Goal: Task Accomplishment & Management: Use online tool/utility

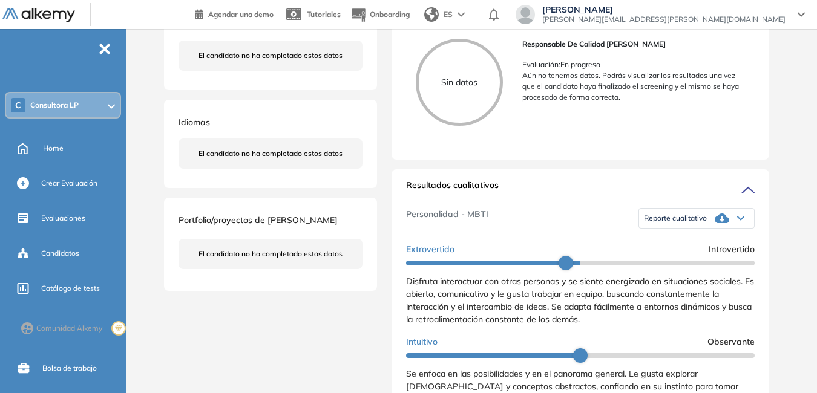
click at [111, 104] on icon at bounding box center [111, 106] width 7 height 5
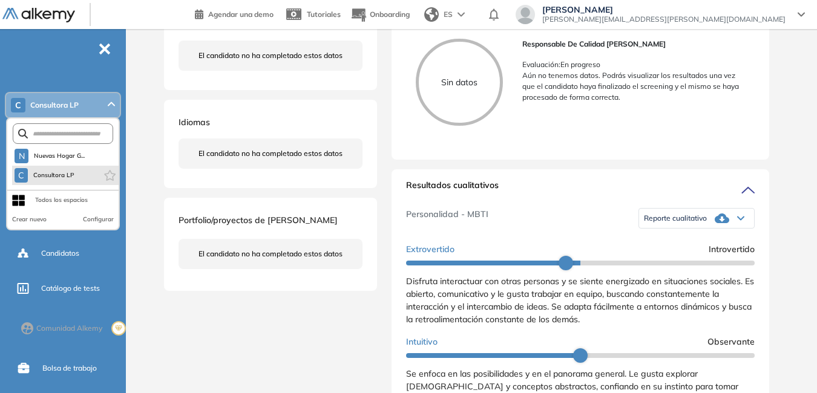
click at [60, 176] on span "Consultora LP" at bounding box center [54, 176] width 42 height 10
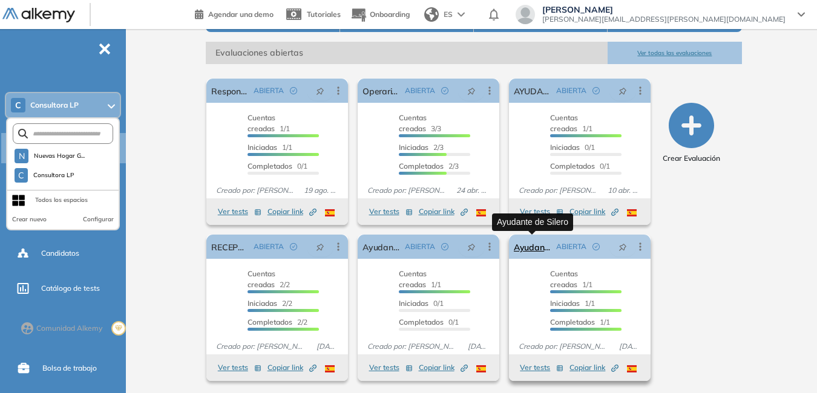
scroll to position [173, 0]
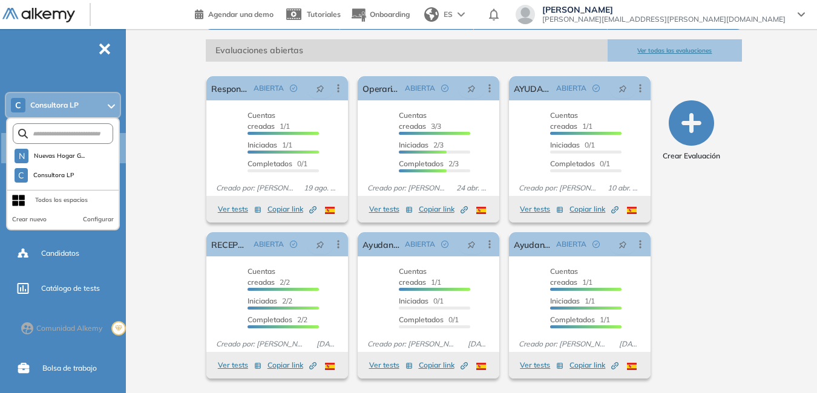
click at [662, 50] on button "Ver todas las evaluaciones" at bounding box center [675, 50] width 134 height 22
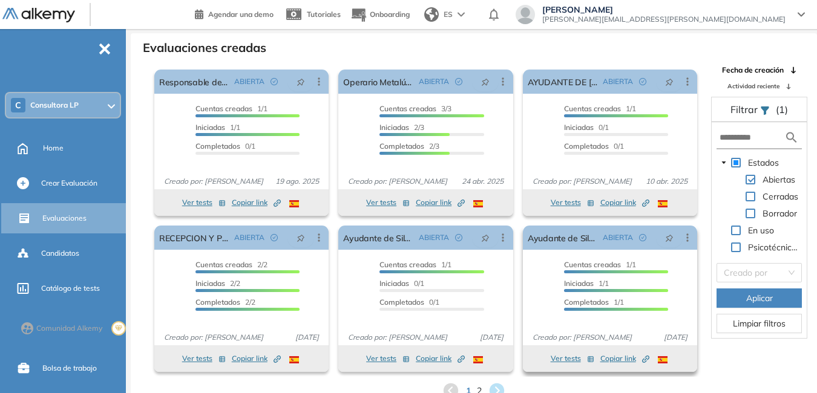
scroll to position [29, 0]
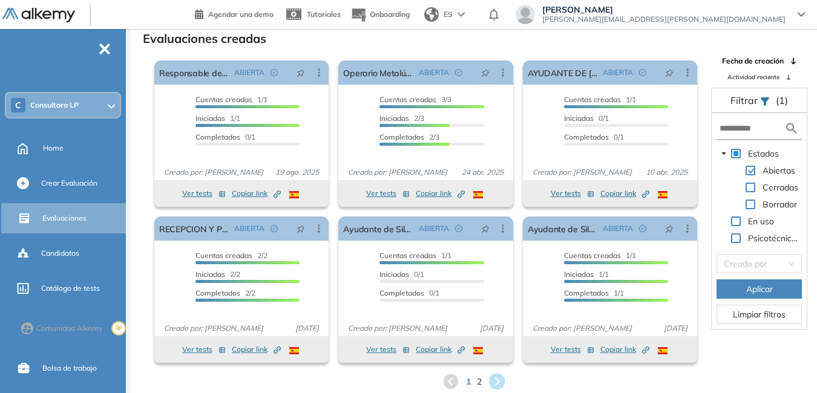
click at [498, 382] on icon at bounding box center [497, 382] width 16 height 16
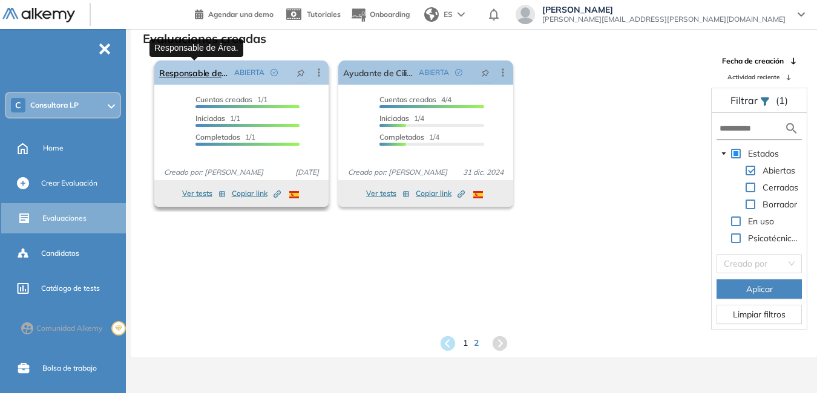
click at [199, 72] on link "Responsable de Área." at bounding box center [194, 73] width 70 height 24
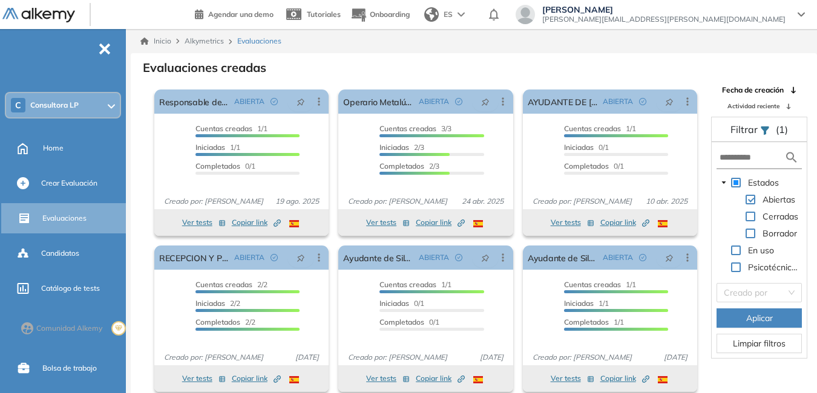
click at [271, 42] on span "Evaluaciones" at bounding box center [259, 41] width 44 height 11
click at [70, 220] on span "Evaluaciones" at bounding box center [64, 218] width 44 height 11
click at [69, 104] on span "Consultora LP" at bounding box center [54, 105] width 48 height 10
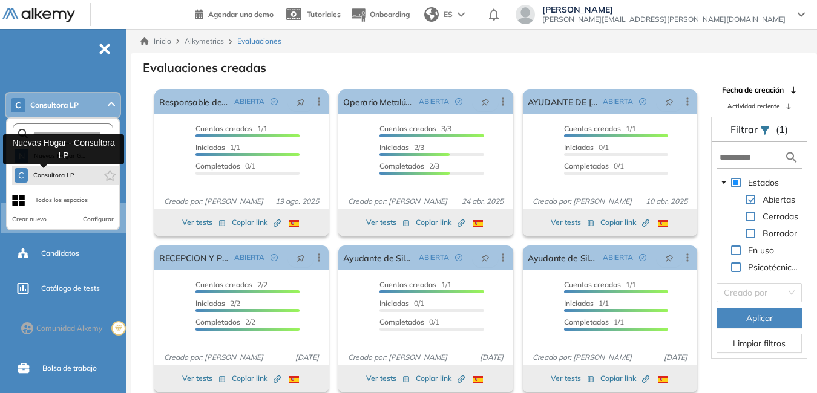
click at [50, 173] on span "Consultora LP" at bounding box center [54, 176] width 42 height 10
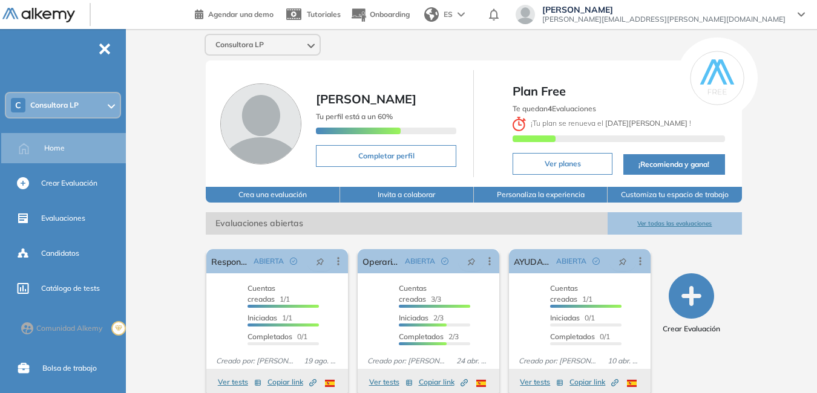
click at [693, 302] on icon "button" at bounding box center [691, 296] width 45 height 45
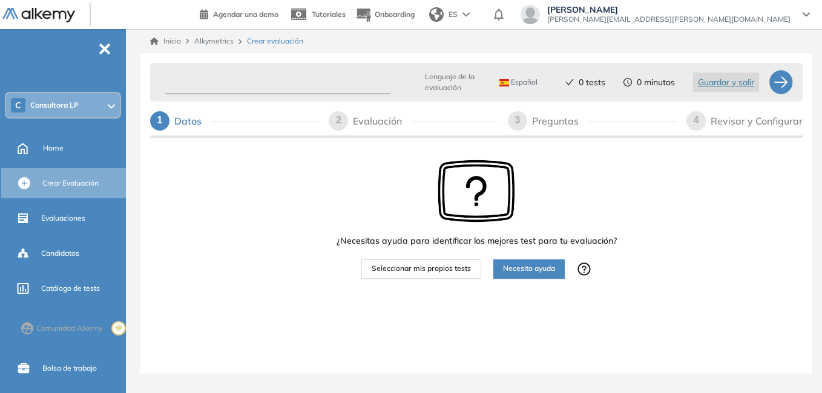
click at [228, 85] on input "text" at bounding box center [278, 83] width 226 height 24
type input "**********"
click at [416, 269] on span "Seleccionar mis propios tests" at bounding box center [421, 269] width 99 height 12
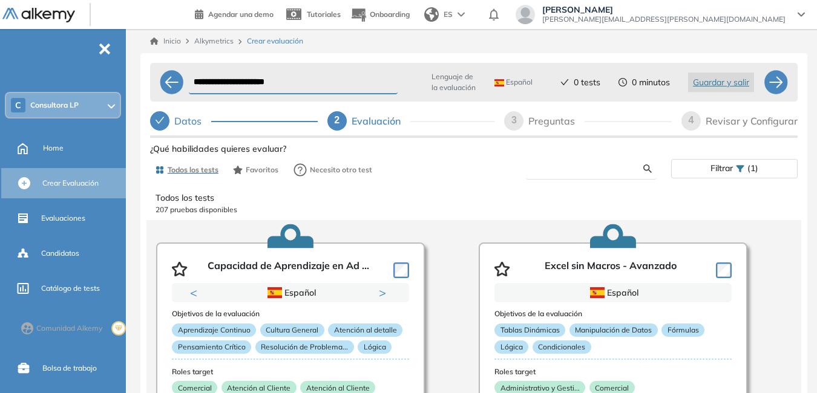
click at [562, 169] on input "text" at bounding box center [590, 168] width 108 height 11
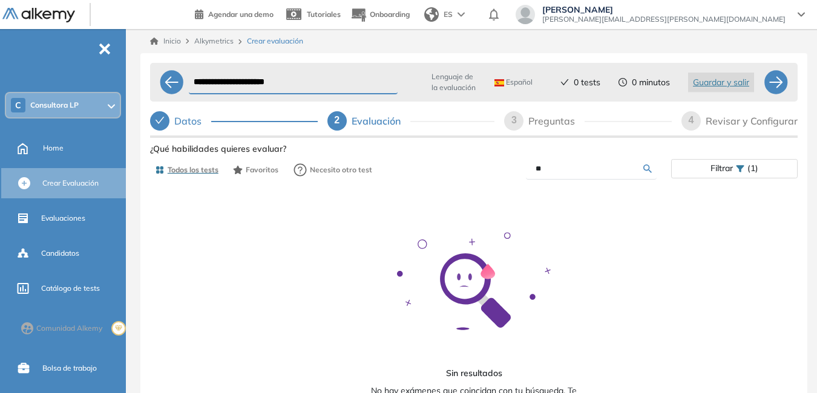
type input "*"
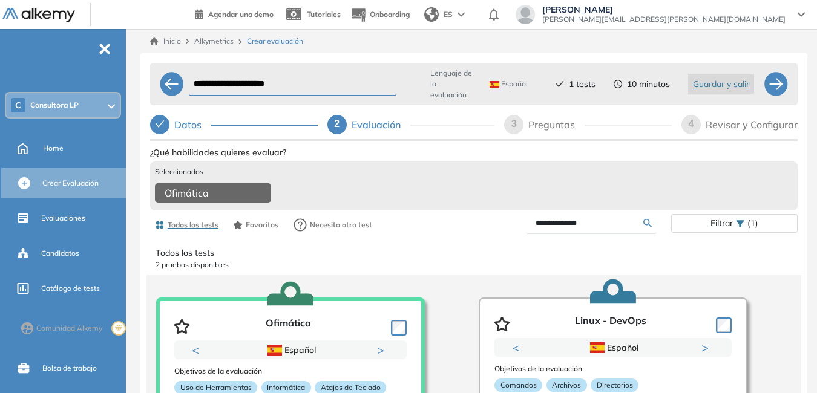
click at [622, 225] on input "**********" at bounding box center [590, 223] width 108 height 11
type input "*"
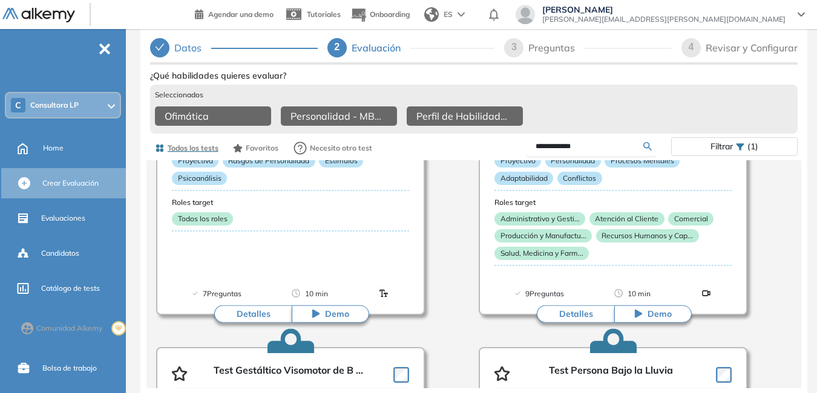
scroll to position [464, 0]
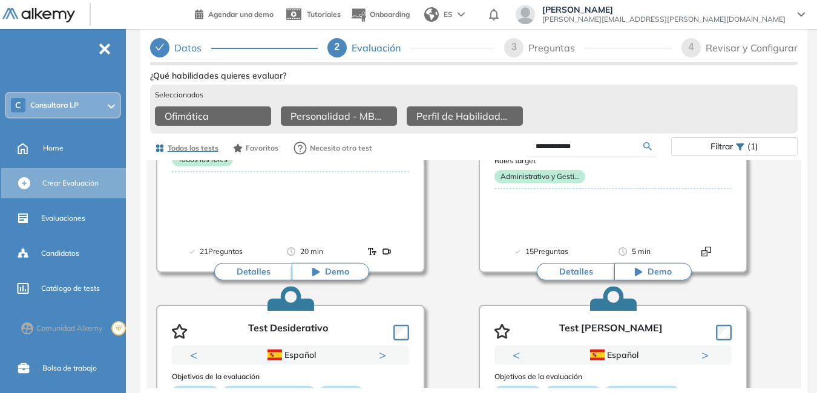
click at [603, 144] on input "**********" at bounding box center [590, 146] width 108 height 11
type input "*"
type input "********"
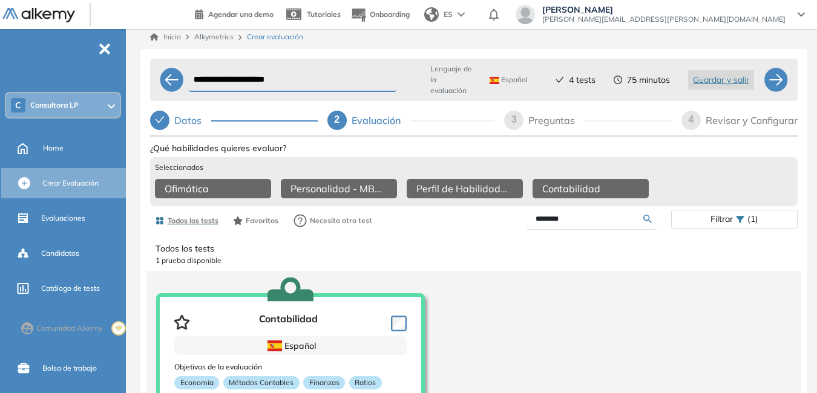
scroll to position [0, 0]
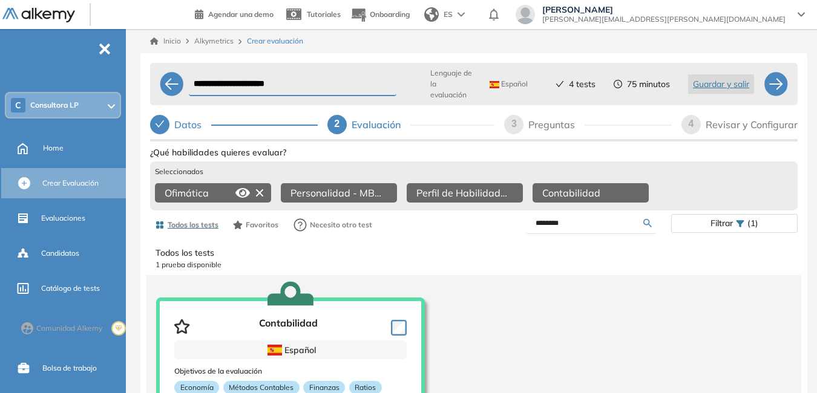
click at [261, 191] on icon at bounding box center [259, 192] width 7 height 7
click at [541, 125] on div "Preguntas" at bounding box center [556, 124] width 56 height 19
select select "*****"
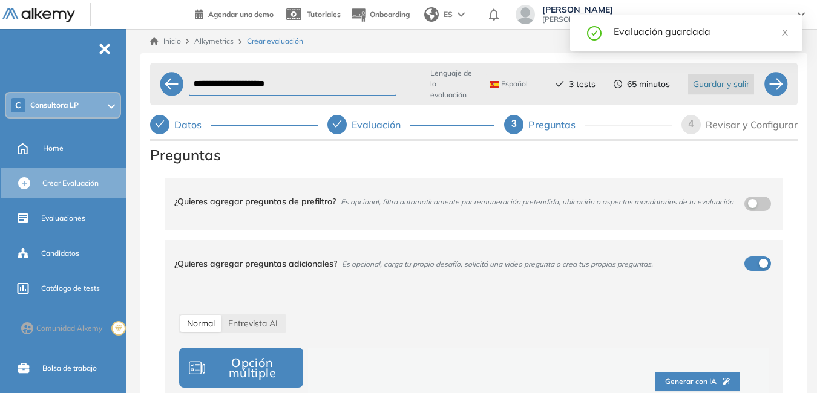
click at [721, 123] on div "Revisar y Configurar" at bounding box center [752, 124] width 92 height 19
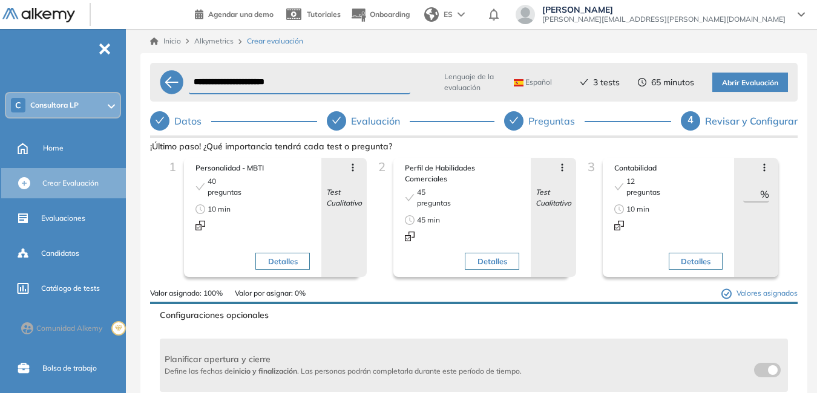
click at [751, 81] on span "Abrir Evaluación" at bounding box center [750, 83] width 56 height 12
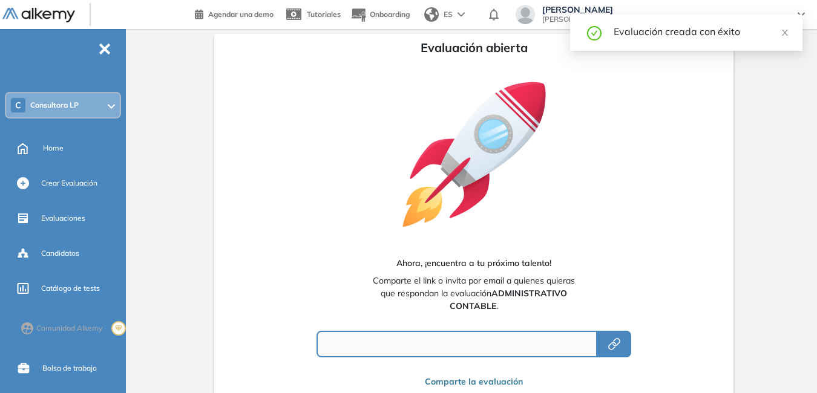
type input "**********"
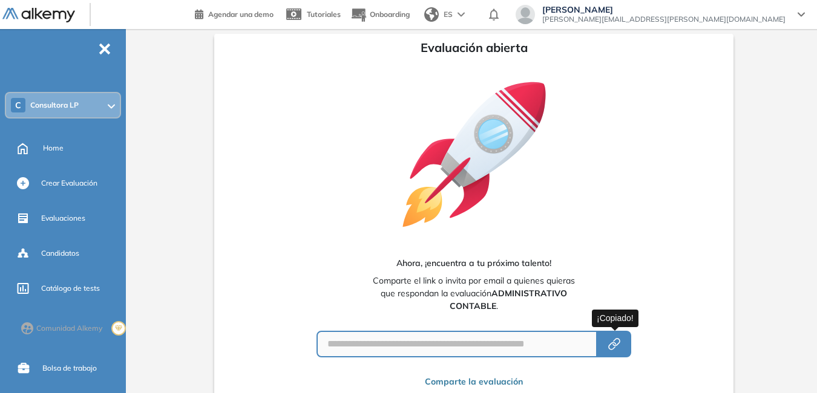
click at [620, 340] on icon "button" at bounding box center [617, 342] width 8 height 8
click at [610, 344] on icon "button" at bounding box center [614, 344] width 15 height 15
